Goal: Information Seeking & Learning: Find specific fact

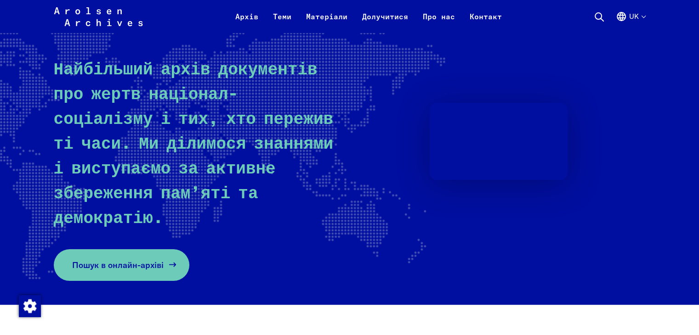
scroll to position [101, 0]
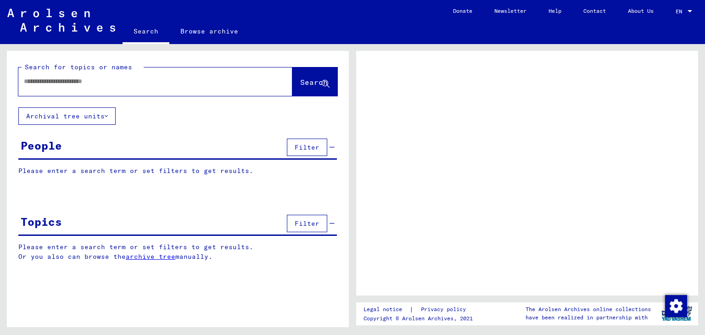
click at [49, 81] on input "text" at bounding box center [147, 82] width 247 height 10
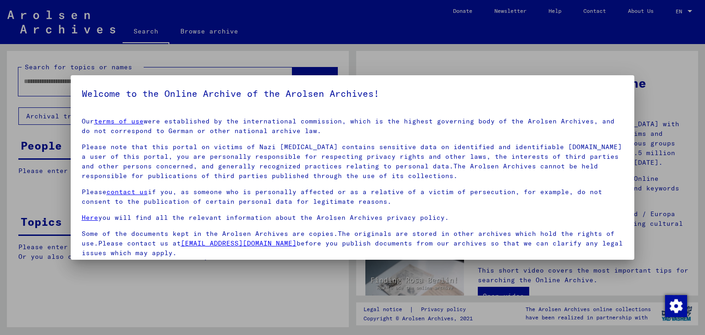
scroll to position [71, 0]
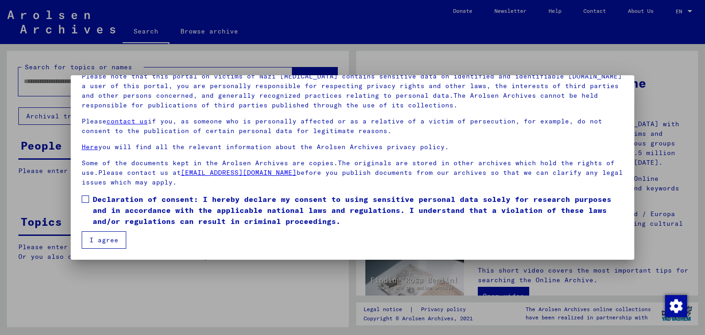
click at [84, 199] on span at bounding box center [85, 199] width 7 height 7
click at [105, 239] on button "I agree" at bounding box center [104, 239] width 45 height 17
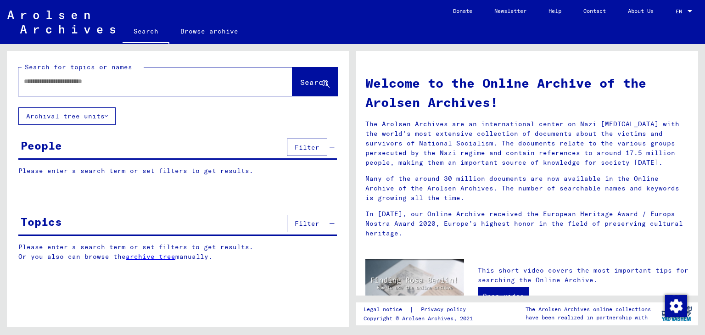
click at [50, 89] on div at bounding box center [141, 81] width 247 height 21
click at [44, 80] on input "text" at bounding box center [144, 82] width 241 height 10
type input "*"
type input "*********"
click at [305, 88] on button "Search" at bounding box center [315, 82] width 45 height 28
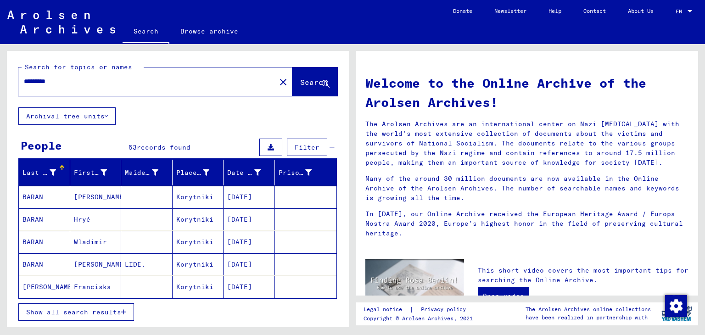
click at [112, 310] on span "Show all search results" at bounding box center [73, 312] width 95 height 8
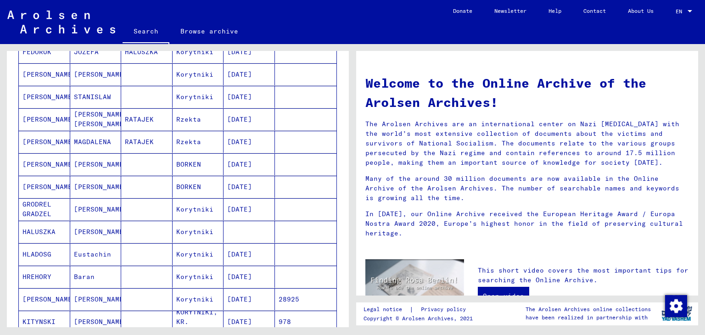
scroll to position [372, 0]
click at [239, 225] on mat-cell at bounding box center [249, 231] width 51 height 22
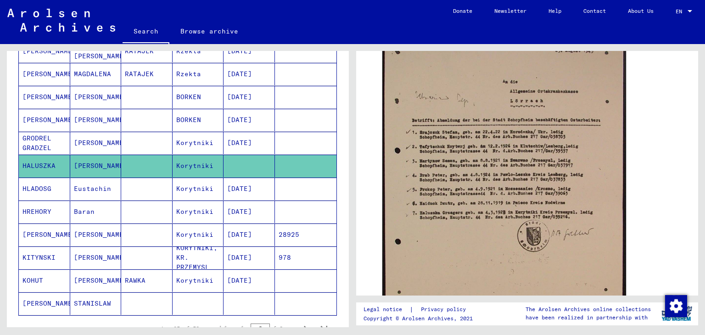
scroll to position [504, 0]
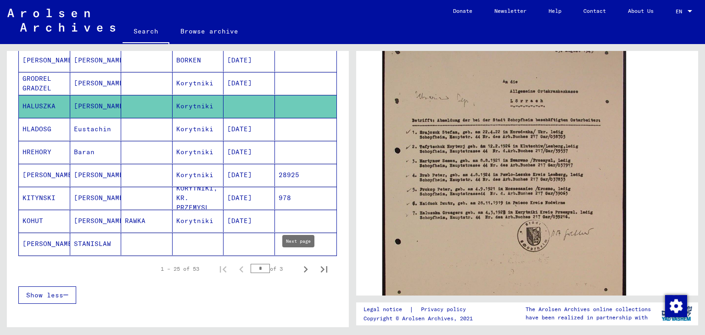
click at [304, 266] on icon "Next page" at bounding box center [306, 269] width 4 height 6
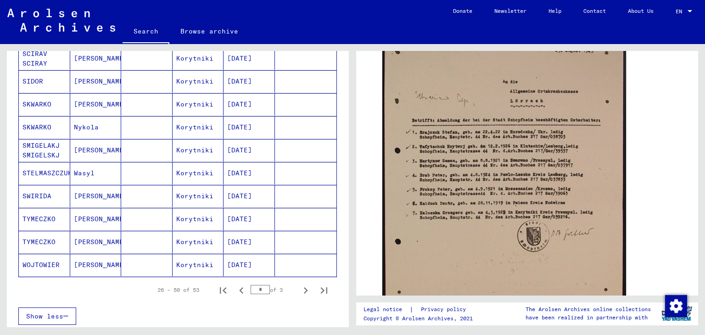
scroll to position [485, 0]
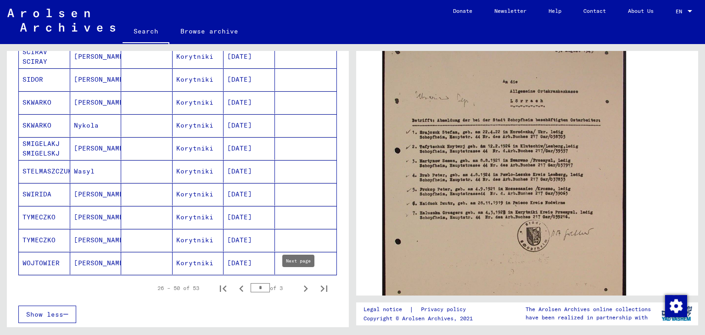
click at [299, 282] on icon "Next page" at bounding box center [305, 288] width 13 height 13
type input "*"
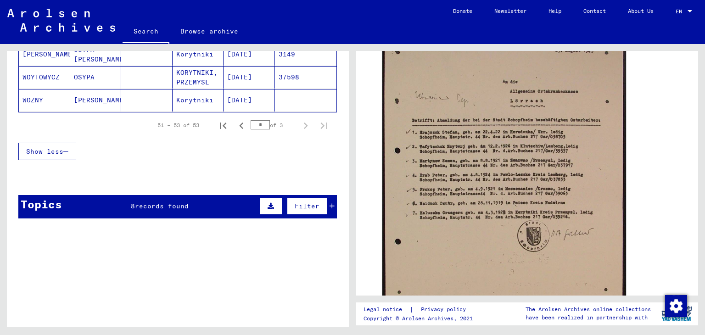
scroll to position [166, 0]
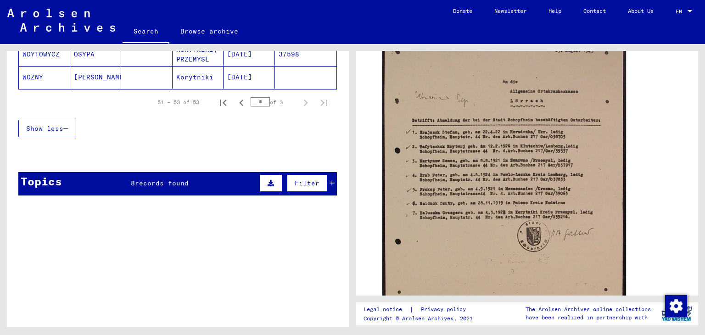
click at [169, 188] on div "Topics 8 records found Filter" at bounding box center [177, 183] width 319 height 23
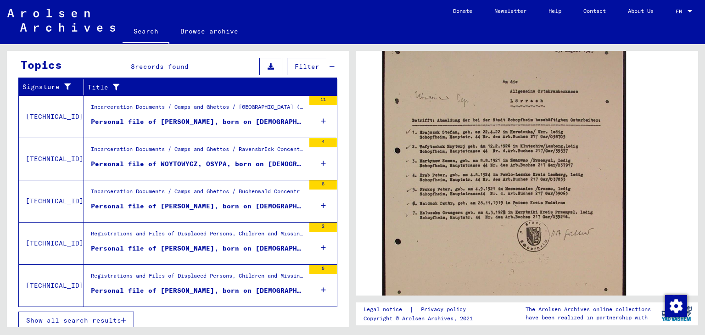
scroll to position [286, 0]
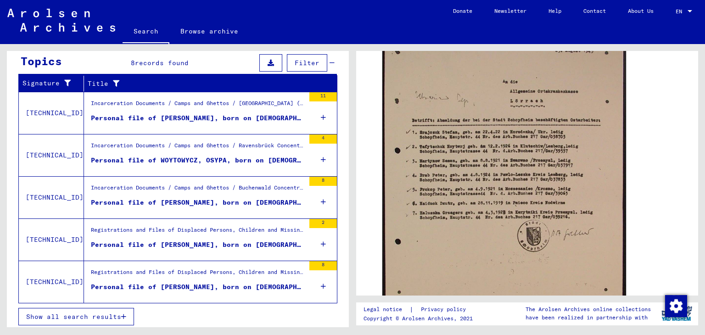
click at [75, 313] on span "Show all search results" at bounding box center [73, 317] width 95 height 8
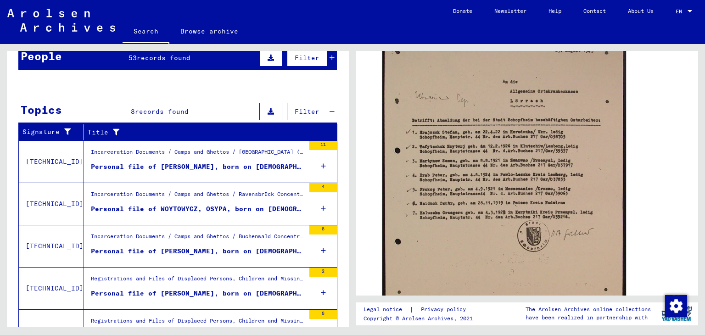
scroll to position [0, 0]
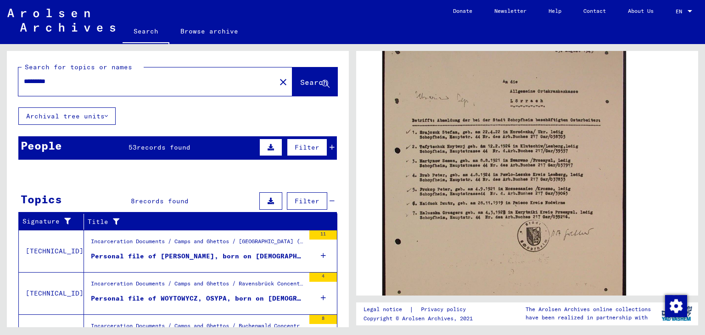
drag, startPoint x: 76, startPoint y: 82, endPoint x: 0, endPoint y: 91, distance: 76.4
click at [0, 91] on div "Search for topics or names ********* close Search Archival tree units People 53…" at bounding box center [176, 185] width 353 height 283
type input "*********"
click at [300, 81] on span "Search" at bounding box center [314, 82] width 28 height 9
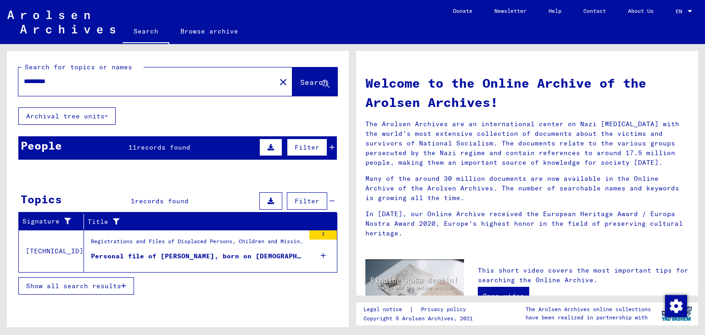
click at [194, 146] on div "People 11 records found Filter" at bounding box center [177, 147] width 319 height 23
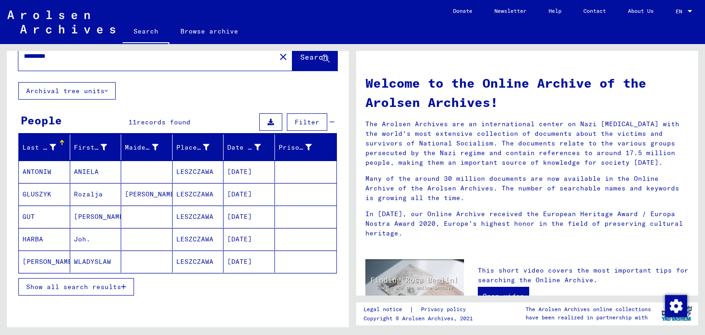
scroll to position [50, 0]
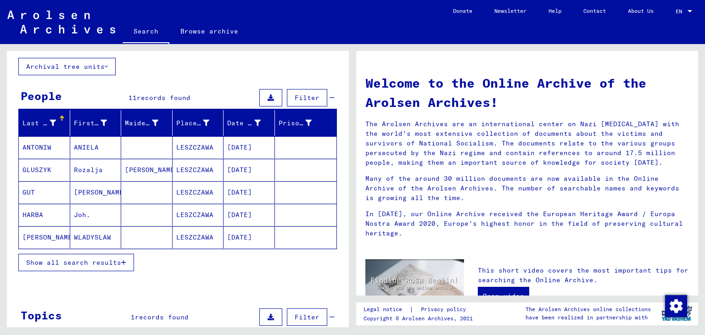
click at [84, 254] on button "Show all search results" at bounding box center [76, 262] width 116 height 17
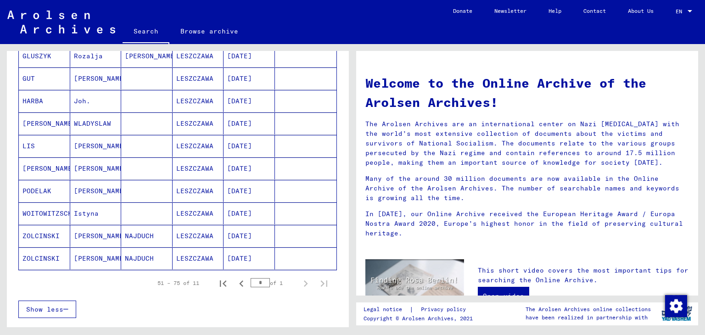
scroll to position [173, 0]
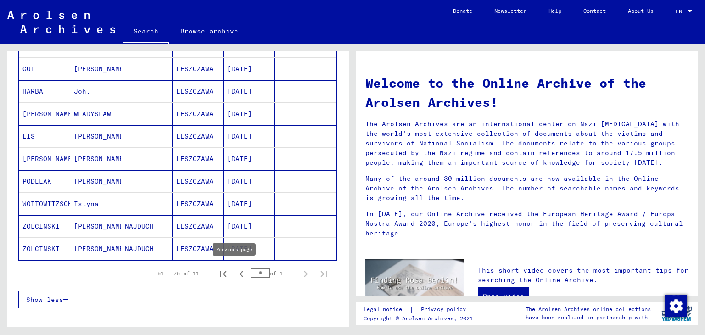
click at [239, 274] on icon "Previous page" at bounding box center [241, 274] width 4 height 6
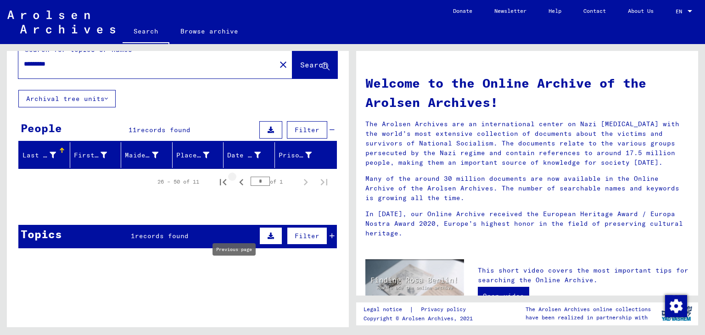
scroll to position [15, 0]
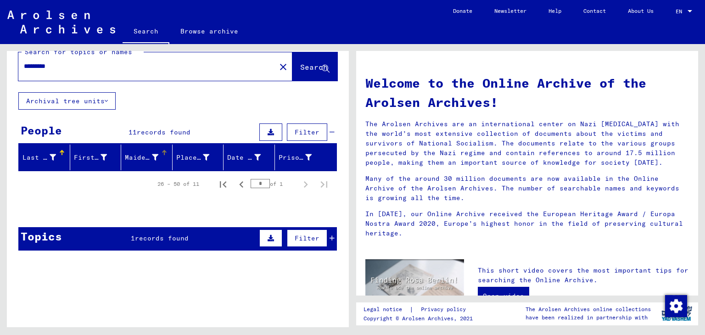
click at [167, 164] on mat-header-cell "Maiden Name" at bounding box center [146, 158] width 51 height 26
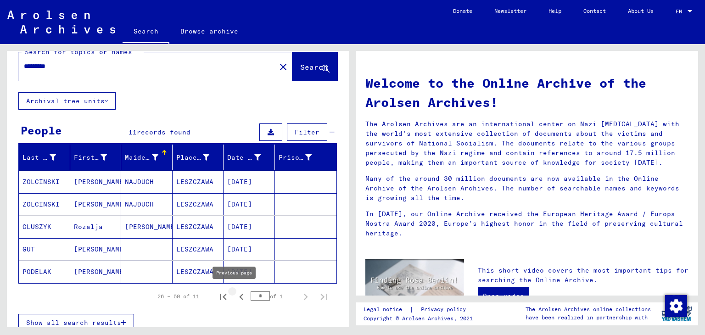
click at [235, 295] on icon "Previous page" at bounding box center [241, 297] width 13 height 13
type input "*"
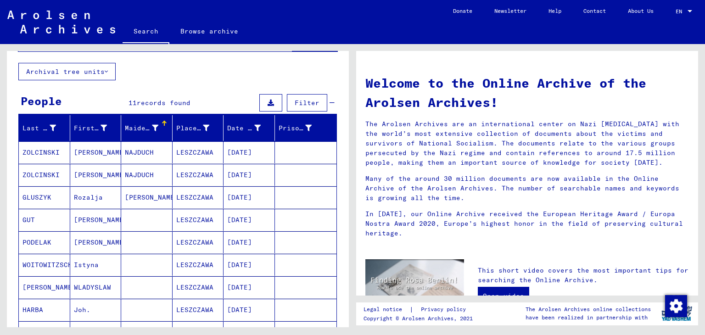
scroll to position [0, 0]
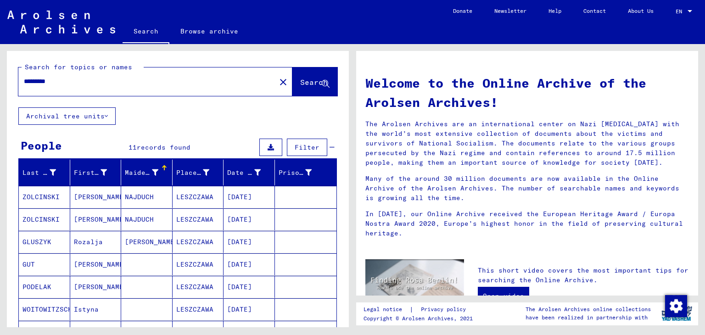
click at [70, 86] on input "*********" at bounding box center [144, 82] width 241 height 10
type input "**********"
click at [293, 72] on button "Search" at bounding box center [315, 82] width 45 height 28
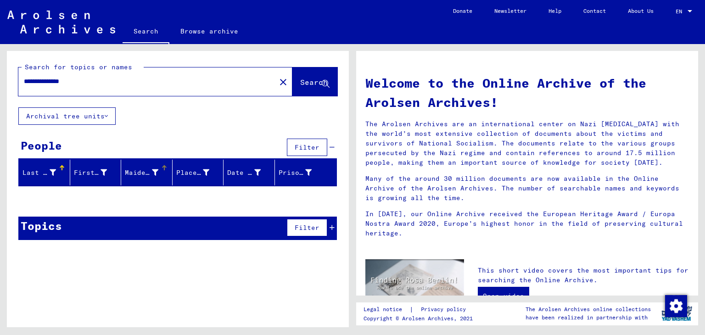
click at [164, 183] on mat-header-cell "Maiden Name" at bounding box center [146, 173] width 51 height 26
drag, startPoint x: 132, startPoint y: 83, endPoint x: 0, endPoint y: 88, distance: 131.9
click at [0, 88] on div "**********" at bounding box center [176, 185] width 353 height 283
type input "*********"
click at [300, 87] on span "Search" at bounding box center [314, 83] width 29 height 10
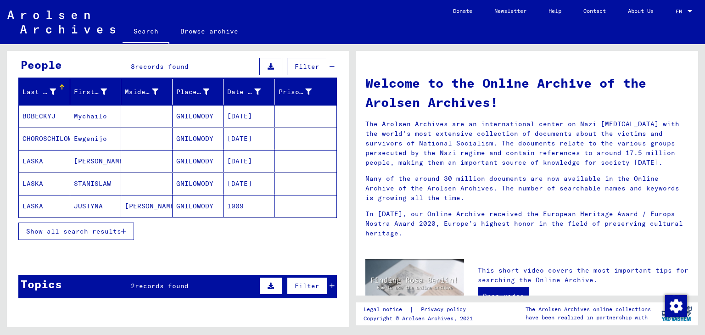
scroll to position [97, 0]
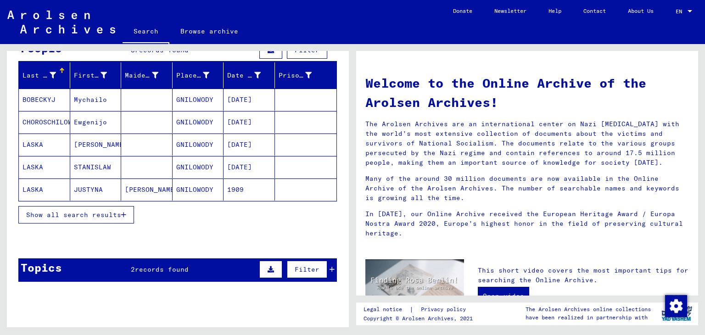
click at [102, 216] on span "Show all search results" at bounding box center [73, 215] width 95 height 8
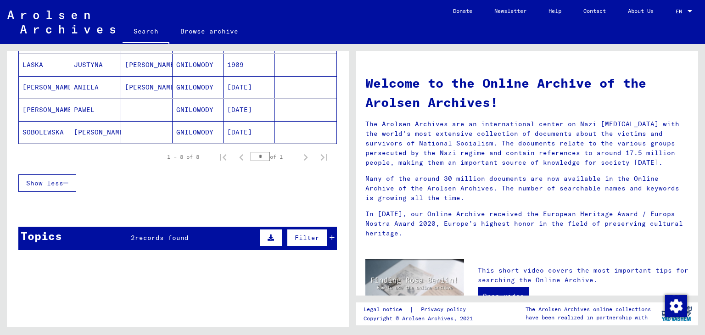
scroll to position [263, 0]
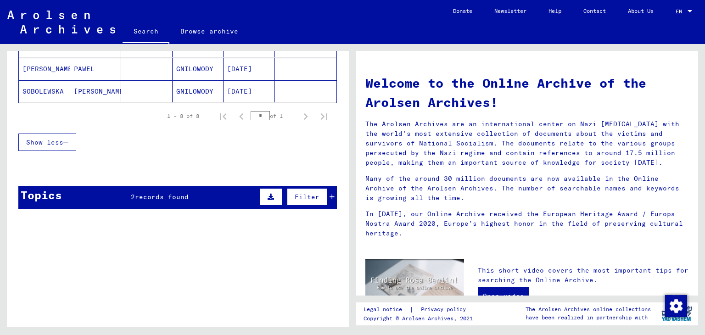
click at [222, 203] on div "Topics 2 records found Filter" at bounding box center [177, 197] width 319 height 23
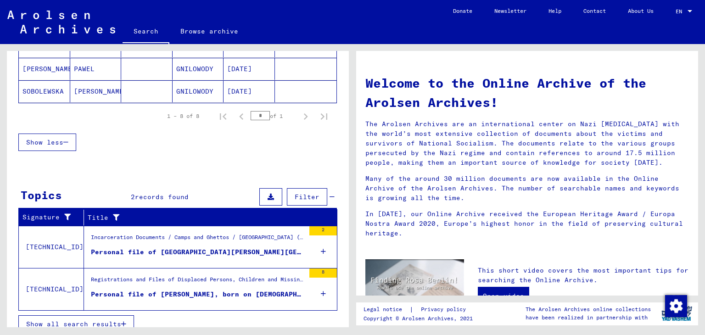
scroll to position [271, 0]
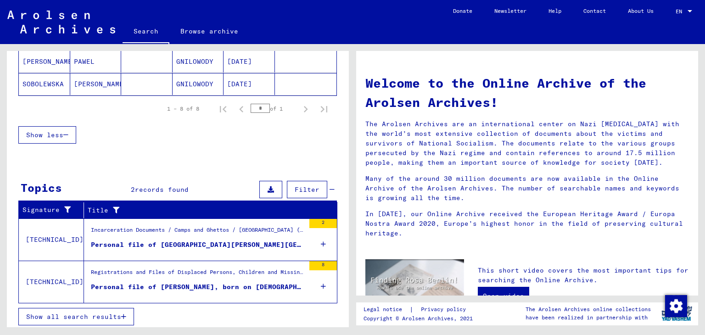
click at [171, 240] on div "Personal file of [GEOGRAPHIC_DATA][PERSON_NAME][GEOGRAPHIC_DATA], born on [DEMO…" at bounding box center [198, 245] width 214 height 10
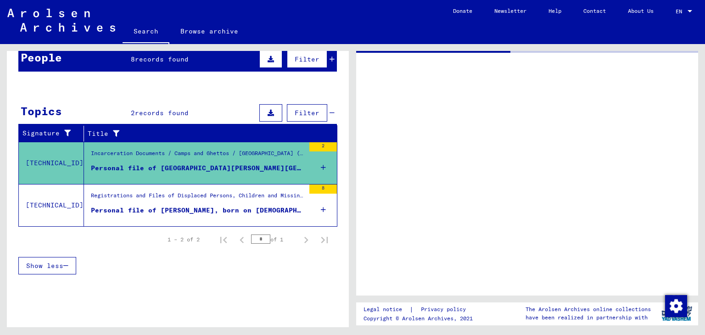
scroll to position [85, 0]
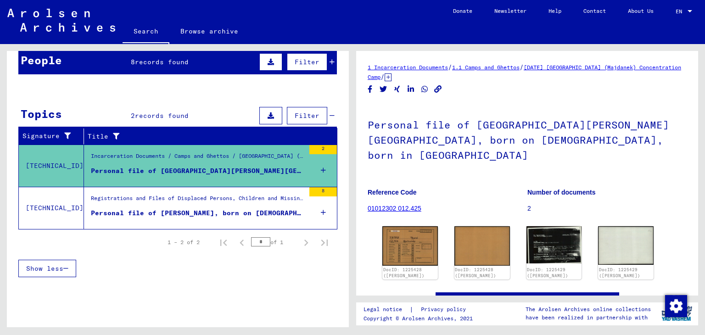
click at [181, 204] on div "Registrations and Files of Displaced Persons, Children and Missing Persons / Re…" at bounding box center [198, 200] width 214 height 13
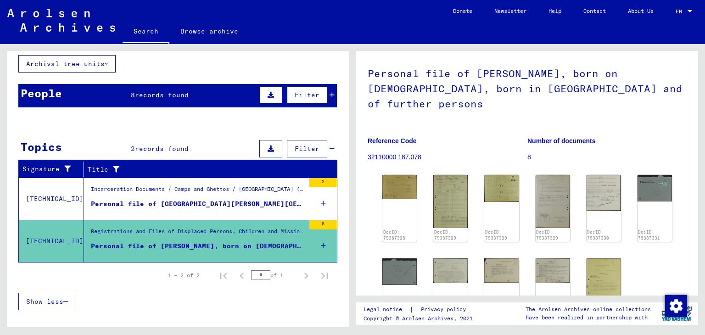
scroll to position [53, 0]
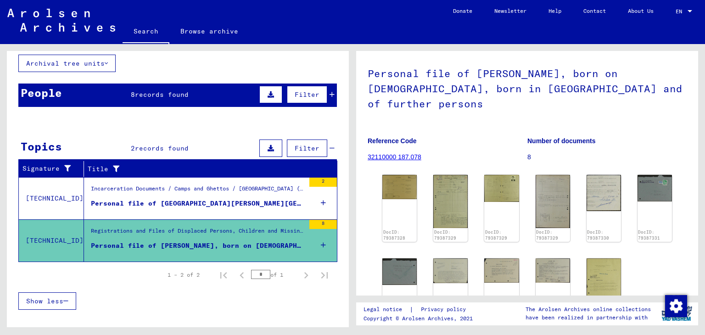
click at [193, 90] on div "People 8 records found Filter" at bounding box center [177, 95] width 319 height 23
